Goal: Information Seeking & Learning: Learn about a topic

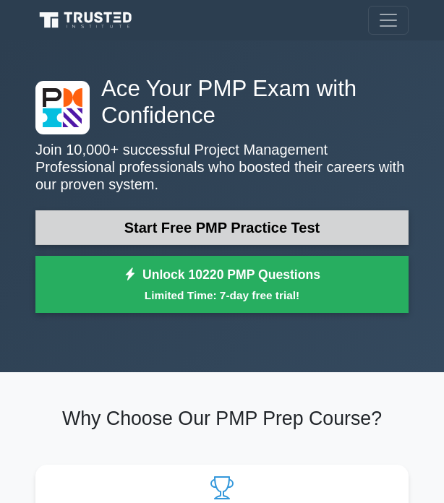
click at [211, 226] on link "Start Free PMP Practice Test" at bounding box center [221, 227] width 373 height 35
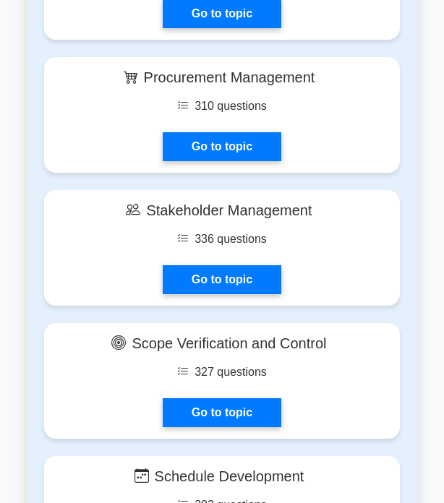
scroll to position [2097, 0]
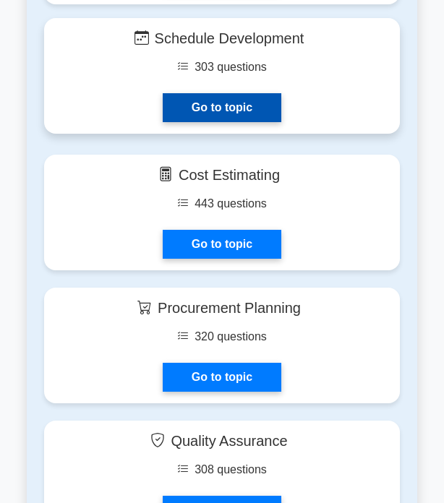
scroll to position [2530, 0]
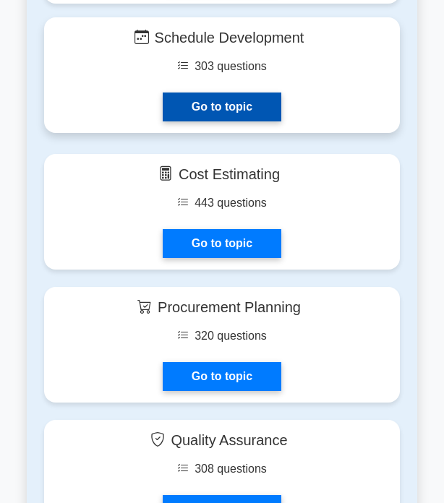
click at [216, 103] on link "Go to topic" at bounding box center [222, 107] width 119 height 29
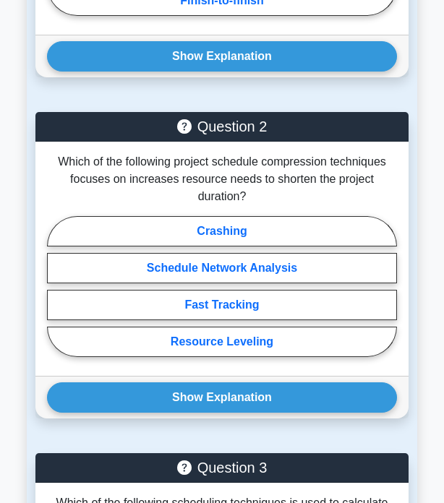
scroll to position [1012, 0]
